Goal: Find specific page/section: Find specific page/section

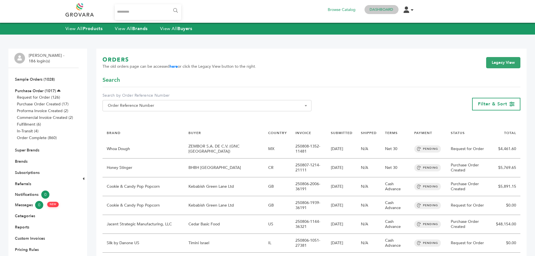
click at [386, 9] on link "Dashboard" at bounding box center [381, 9] width 24 height 5
